Goal: Find specific page/section: Find specific page/section

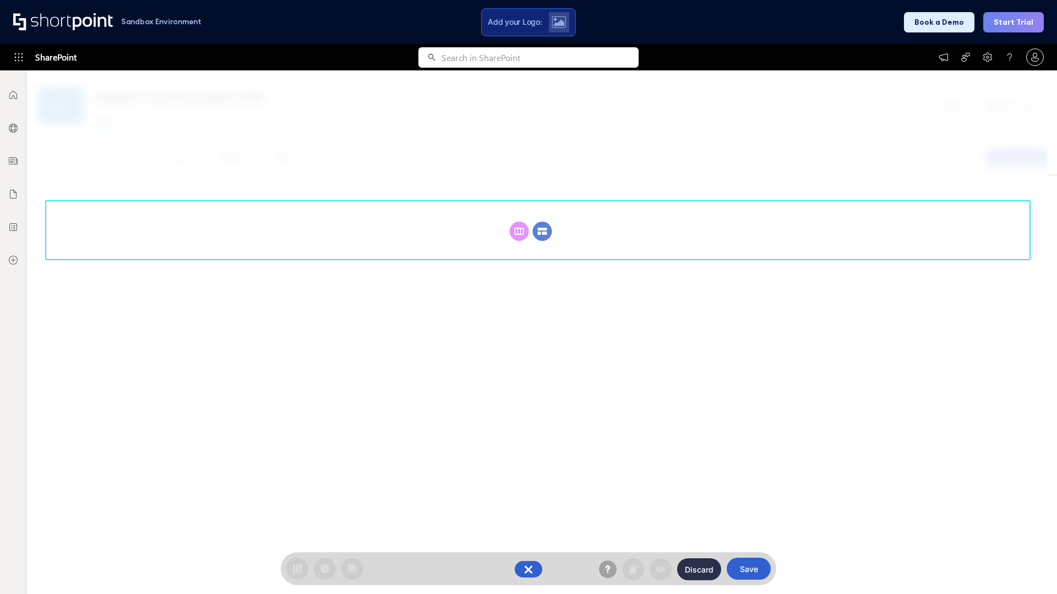
click at [542, 231] on circle at bounding box center [542, 231] width 19 height 19
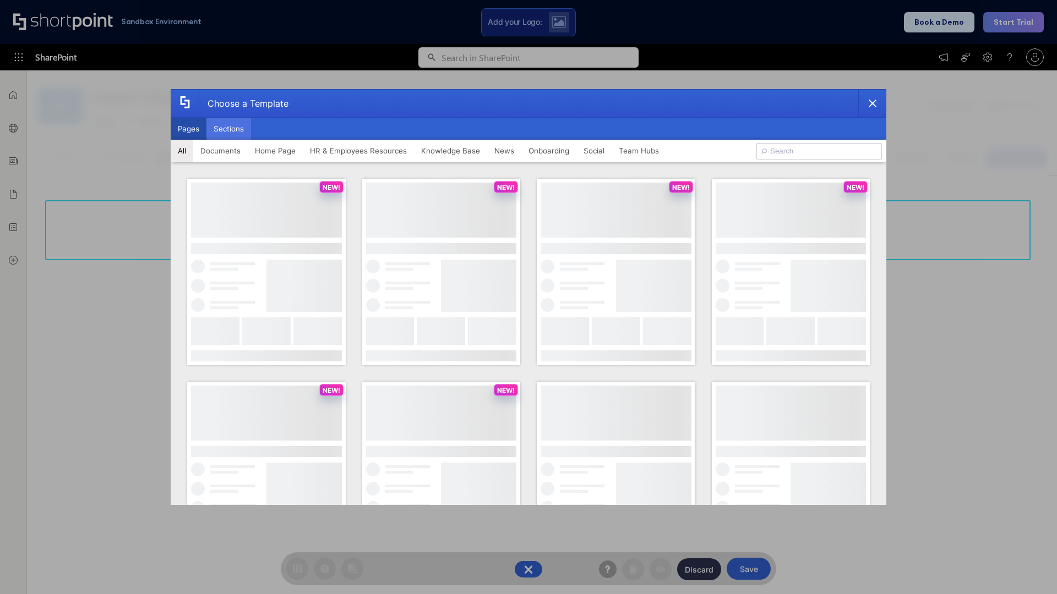
click at [228, 129] on button "Sections" at bounding box center [228, 129] width 45 height 22
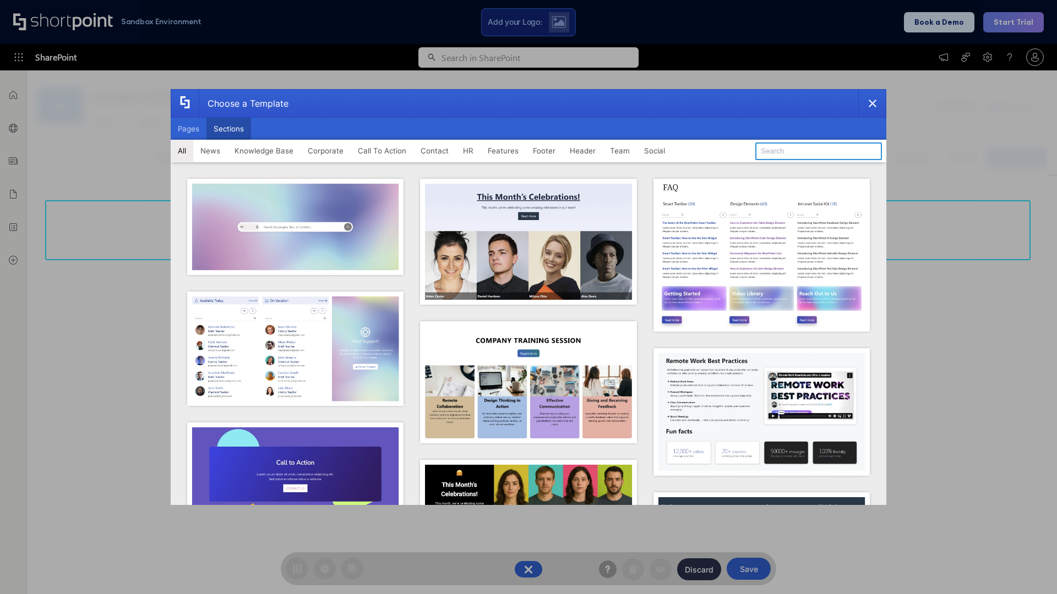
type input "Social News"
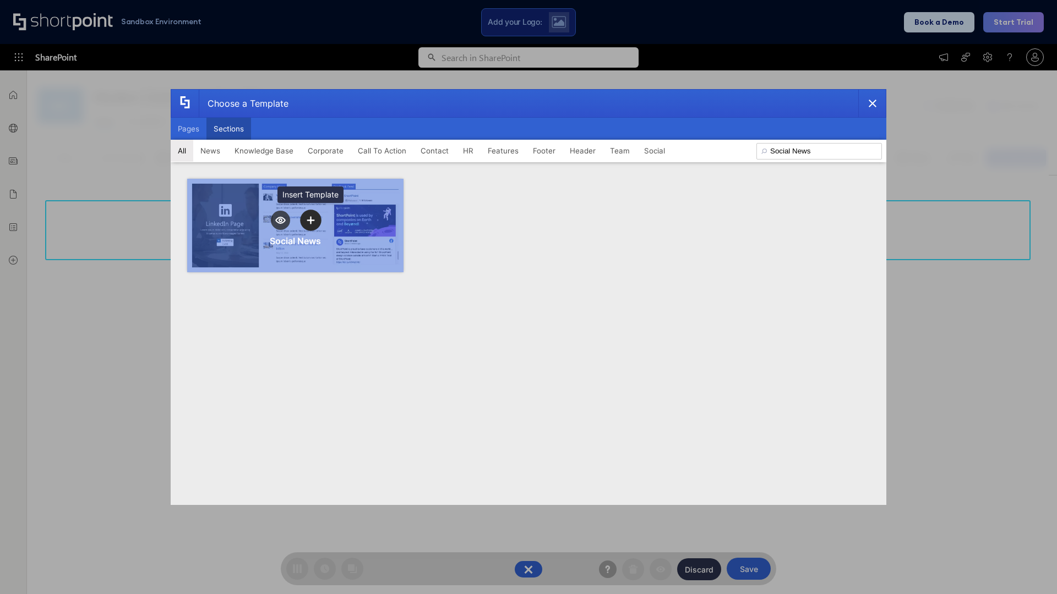
click at [310, 220] on icon "template selector" at bounding box center [311, 220] width 8 height 8
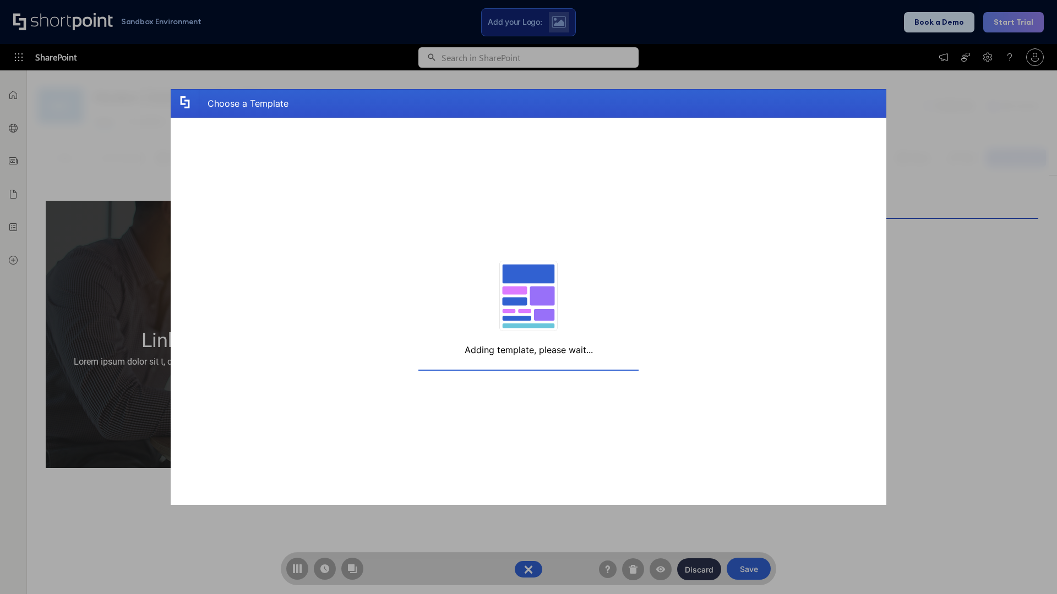
scroll to position [8, 8]
